Goal: Entertainment & Leisure: Consume media (video, audio)

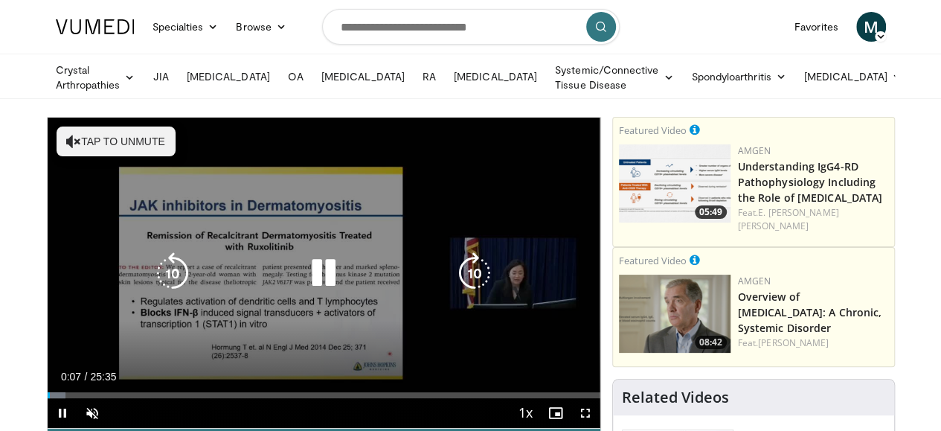
click at [312, 285] on icon "Video Player" at bounding box center [324, 273] width 42 height 42
click at [82, 134] on button "Tap to unmute" at bounding box center [116, 141] width 119 height 30
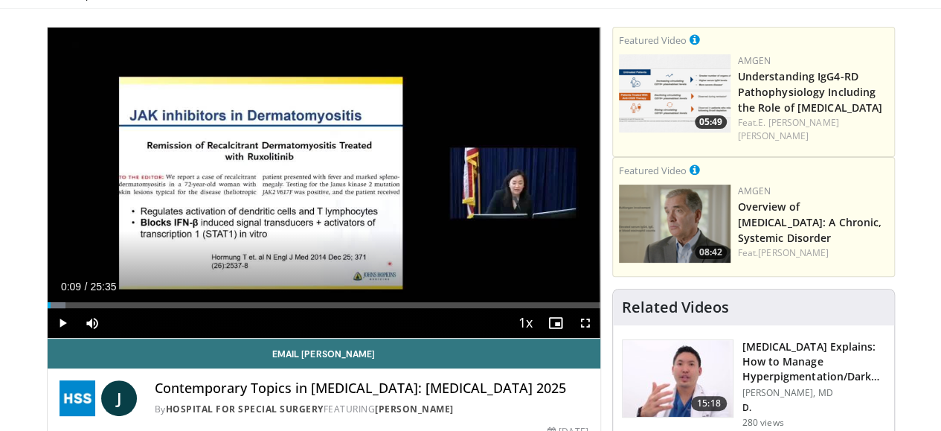
scroll to position [119, 0]
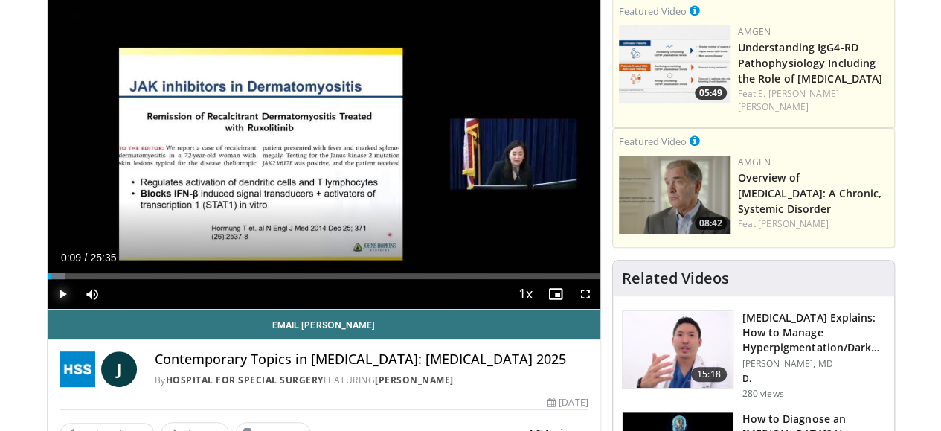
click at [48, 309] on span "Video Player" at bounding box center [63, 294] width 30 height 30
click at [111, 297] on div "40%" at bounding box center [132, 294] width 42 height 5
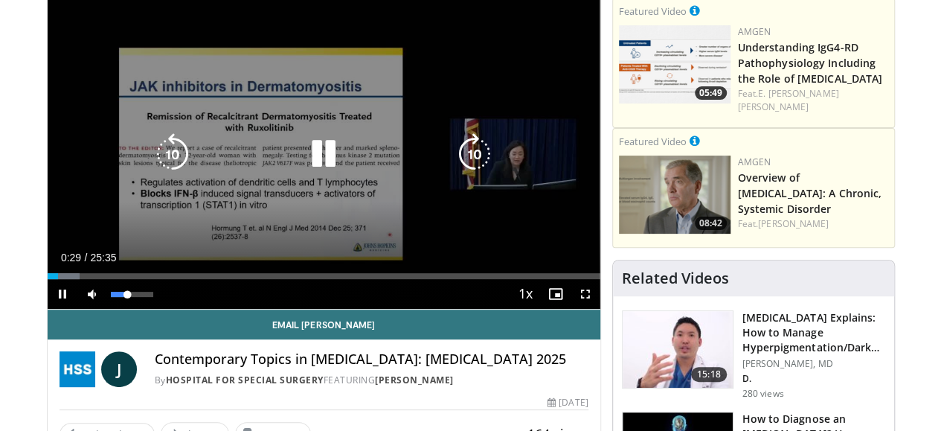
click at [106, 309] on div "11%" at bounding box center [132, 294] width 52 height 30
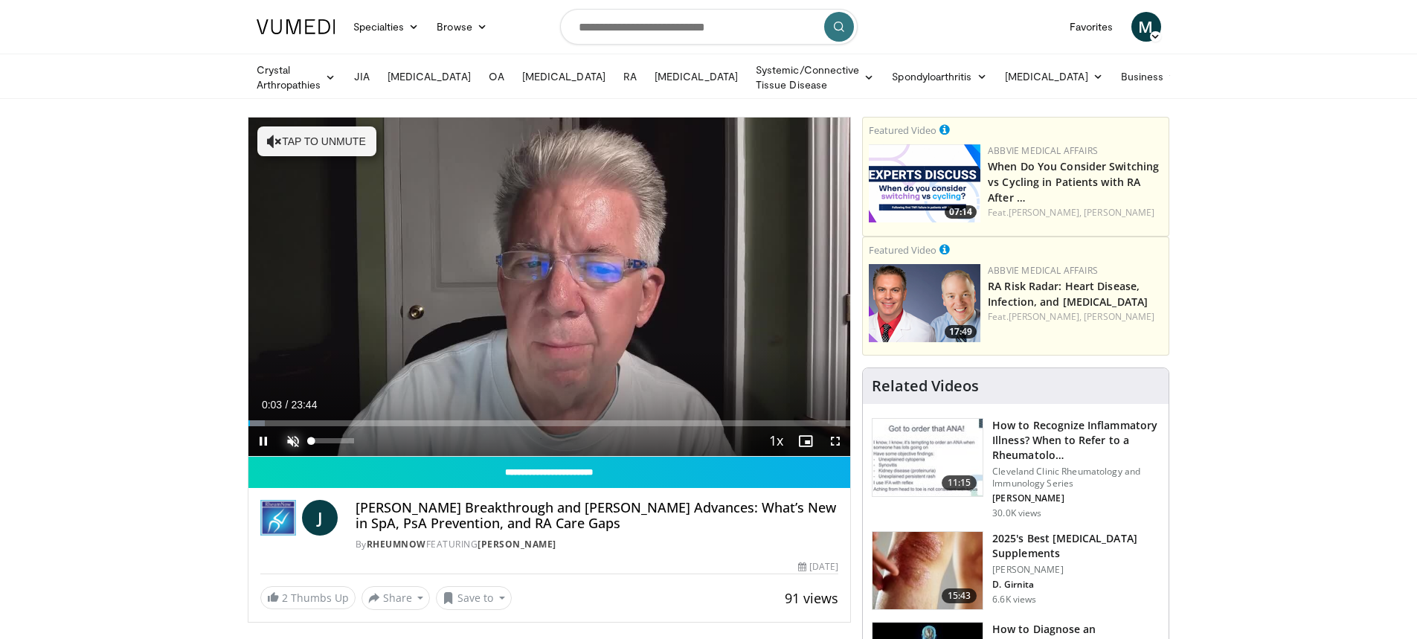
click at [289, 440] on span "Video Player" at bounding box center [293, 441] width 30 height 30
click at [289, 440] on video-js "**********" at bounding box center [549, 287] width 603 height 339
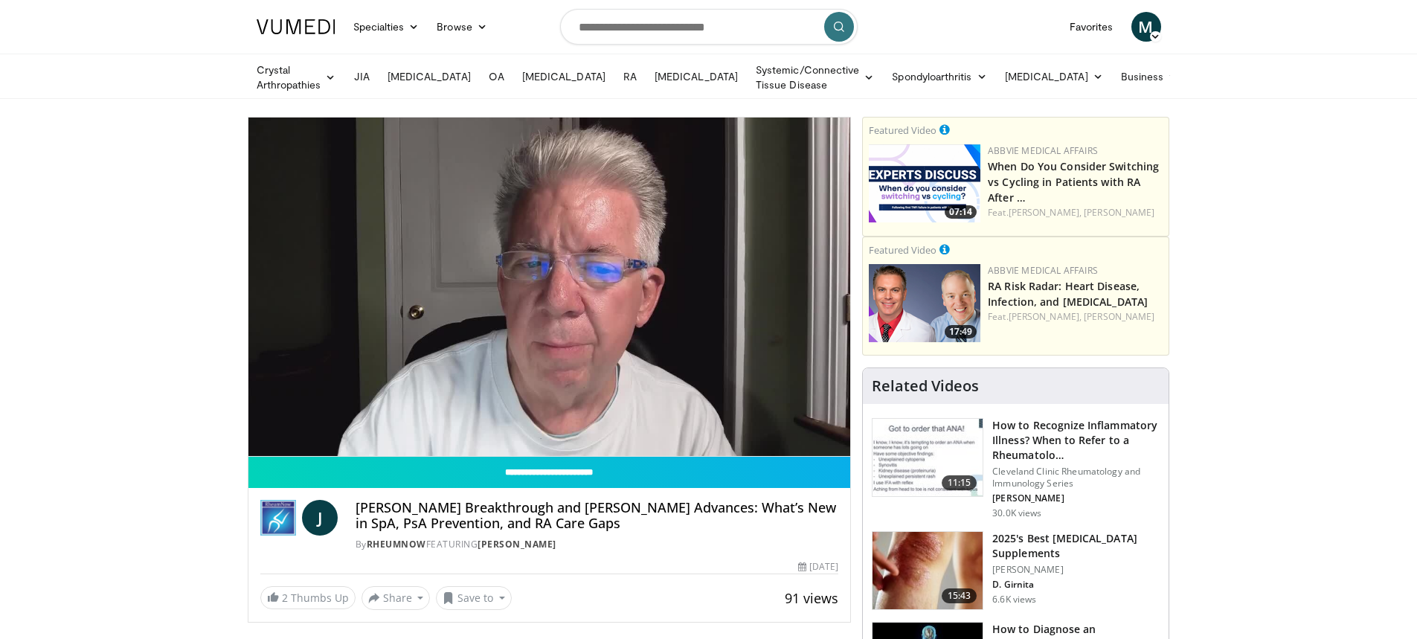
click at [314, 441] on video-js "**********" at bounding box center [549, 287] width 603 height 339
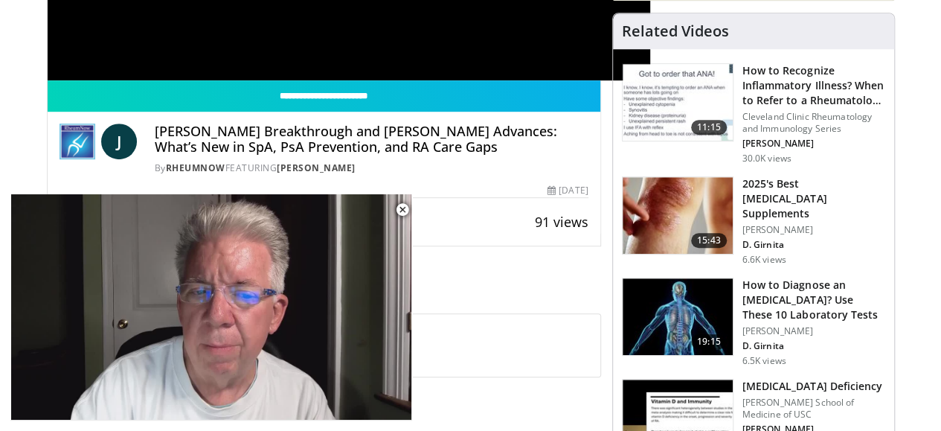
scroll to position [753, 0]
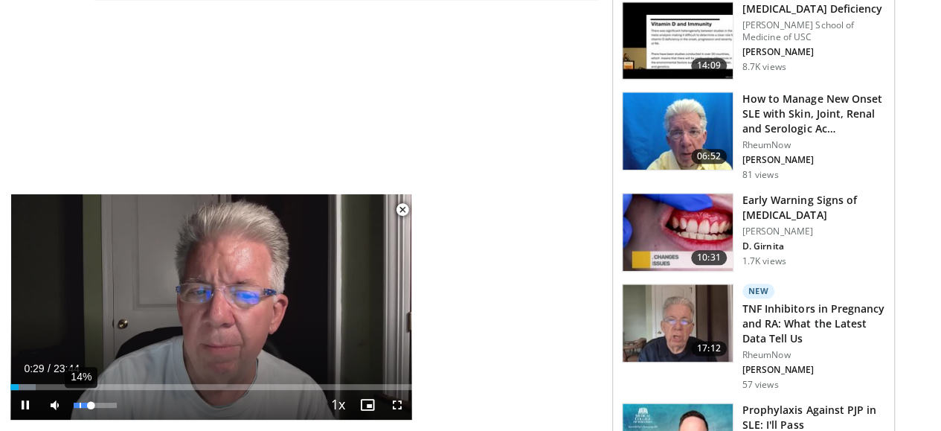
click at [80, 407] on div "14%" at bounding box center [95, 404] width 42 height 5
click at [80, 407] on div "Volume Level" at bounding box center [77, 404] width 6 height 5
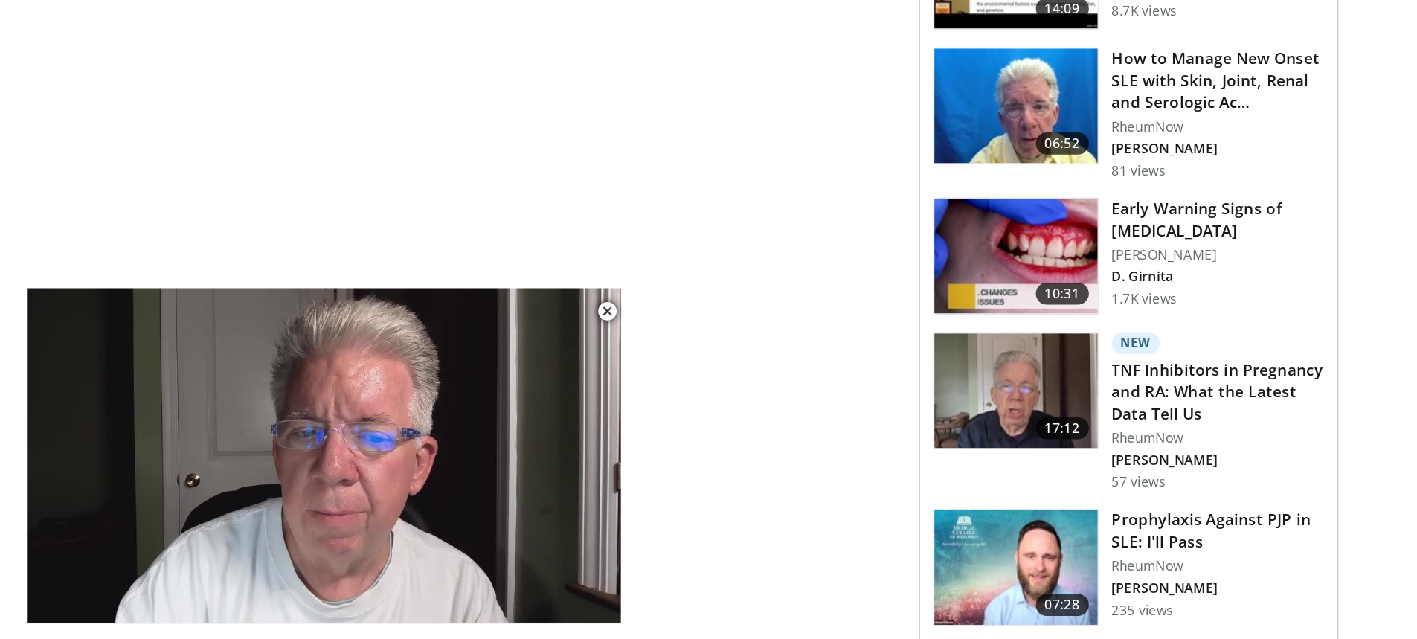
scroll to position [813, 0]
